Goal: Find specific page/section: Find specific page/section

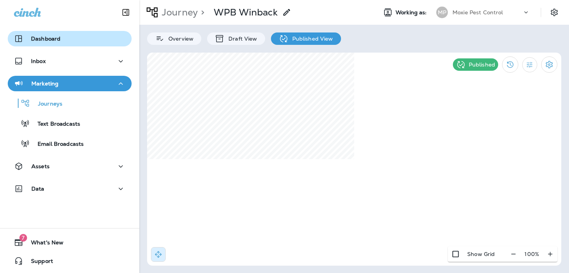
select select "****"
select select "*"
select select "**"
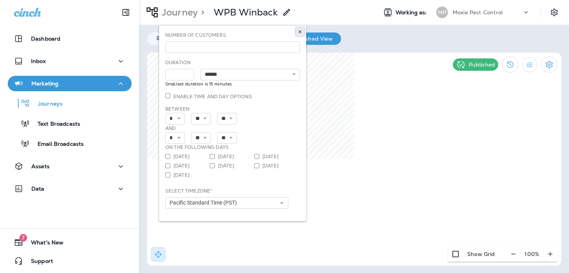
click at [298, 33] on icon at bounding box center [300, 31] width 5 height 5
